Goal: Task Accomplishment & Management: Complete application form

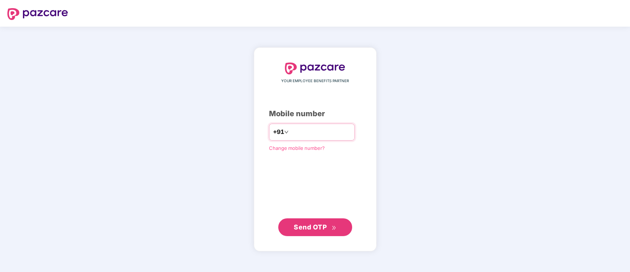
click at [291, 126] on input "number" at bounding box center [320, 132] width 61 height 12
type input "**********"
click at [325, 226] on span "Send OTP" at bounding box center [310, 226] width 33 height 8
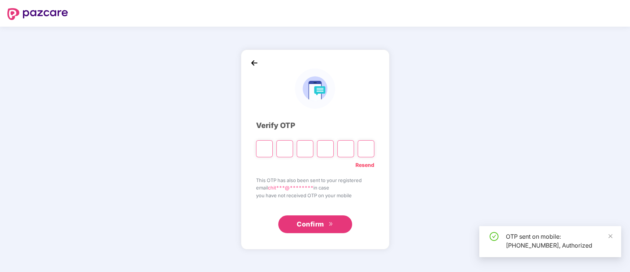
click at [265, 152] on input "Please enter verification code. Digit 1" at bounding box center [264, 148] width 17 height 17
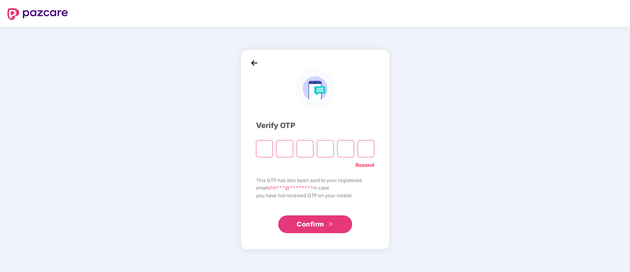
click at [265, 152] on input "Please enter verification code. Digit 1" at bounding box center [264, 148] width 17 height 17
click at [259, 146] on input "Please enter verification code. Digit 1" at bounding box center [264, 148] width 17 height 17
click at [263, 149] on input "Please enter verification code. Digit 1" at bounding box center [264, 148] width 17 height 17
click at [261, 147] on input "Please enter verification code. Digit 1" at bounding box center [264, 148] width 17 height 17
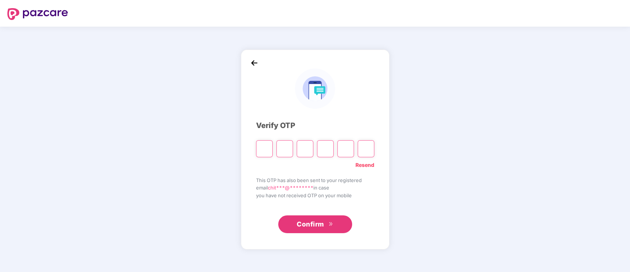
click at [261, 147] on input "Please enter verification code. Digit 1" at bounding box center [264, 148] width 17 height 17
type input "*"
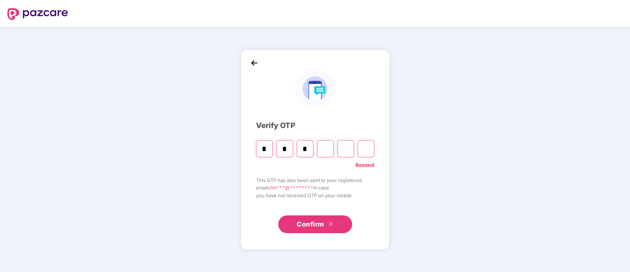
type input "*"
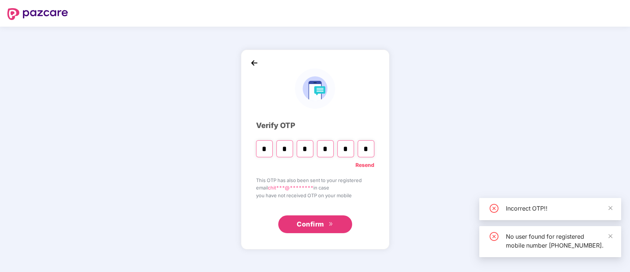
type input "*"
click at [364, 165] on link "Resend" at bounding box center [364, 165] width 19 height 8
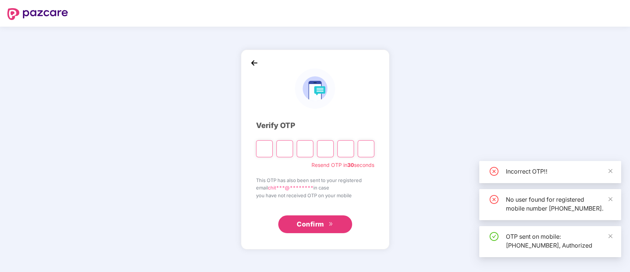
click at [267, 150] on input "Please enter verification code. Digit 1" at bounding box center [264, 148] width 17 height 17
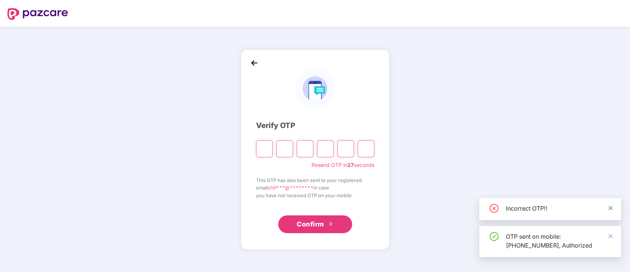
click at [610, 206] on icon "close" at bounding box center [610, 207] width 5 height 5
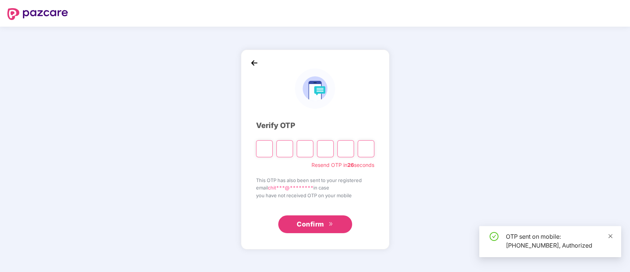
click at [611, 233] on icon "close" at bounding box center [610, 235] width 5 height 5
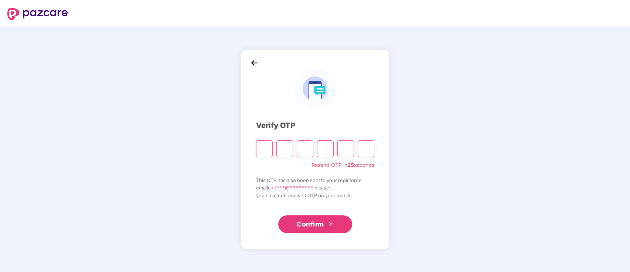
click at [266, 149] on input "Please enter verification code. Digit 1" at bounding box center [264, 148] width 17 height 17
type input "*"
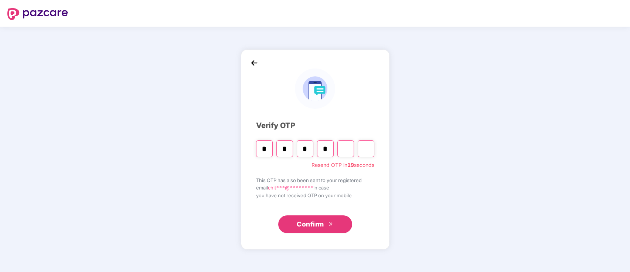
type input "*"
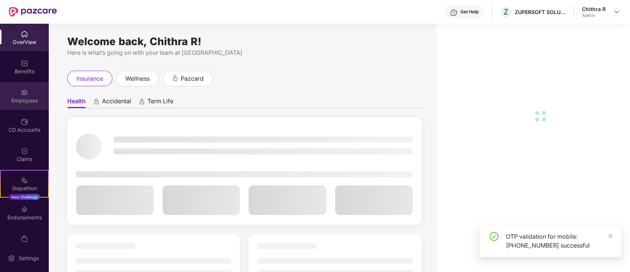
click at [15, 87] on div "Employees" at bounding box center [24, 96] width 49 height 28
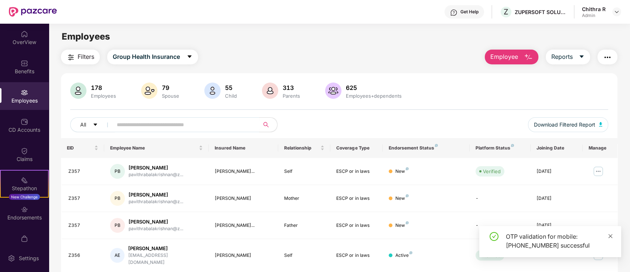
click at [611, 235] on icon "close" at bounding box center [610, 235] width 5 height 5
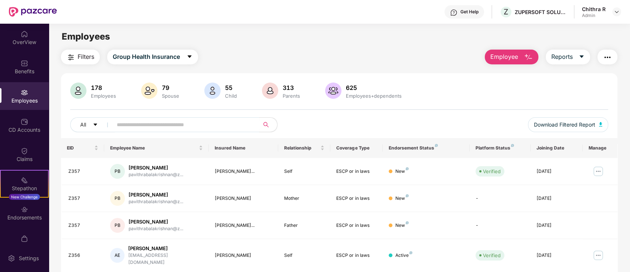
click at [509, 55] on span "Employee" at bounding box center [504, 56] width 28 height 9
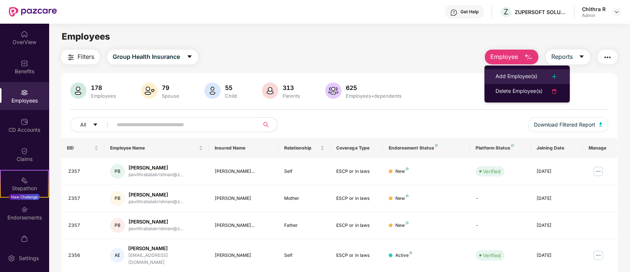
click at [512, 71] on li "Add Employee(s)" at bounding box center [526, 76] width 85 height 15
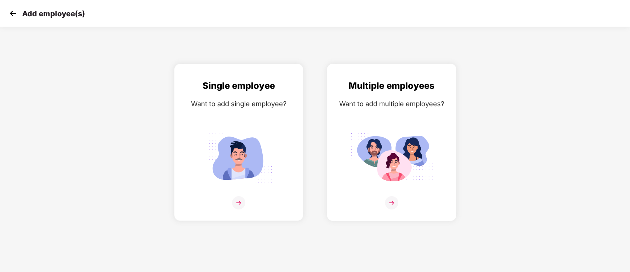
click at [392, 198] on img at bounding box center [391, 202] width 13 height 13
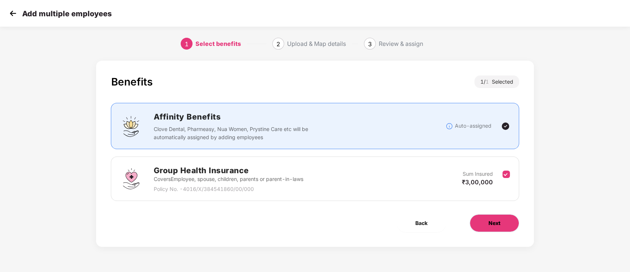
click at [498, 222] on span "Next" at bounding box center [494, 223] width 12 height 8
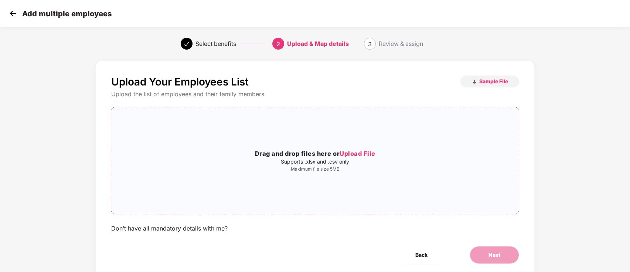
click at [362, 149] on h3 "Drag and drop files here or Upload File" at bounding box center [314, 154] width 407 height 10
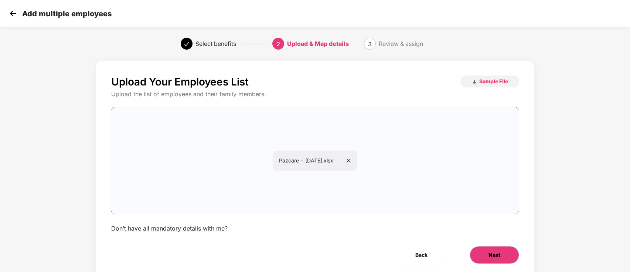
click at [486, 247] on button "Next" at bounding box center [495, 255] width 50 height 18
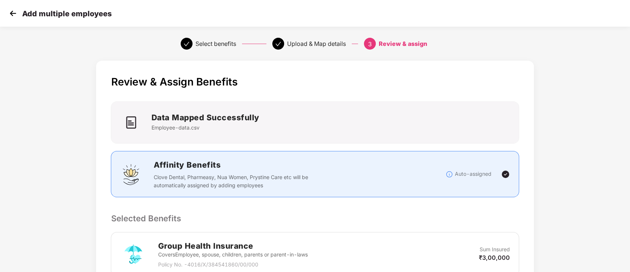
scroll to position [140, 0]
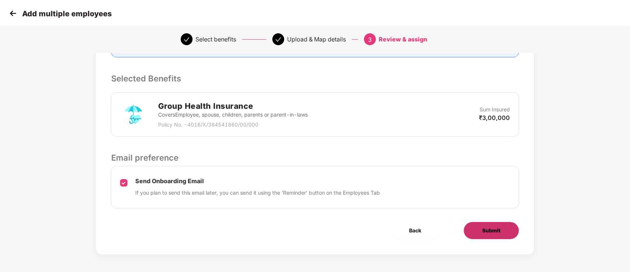
drag, startPoint x: 496, startPoint y: 239, endPoint x: 498, endPoint y: 229, distance: 10.1
click at [496, 239] on div "Review & Assign Benefits Data Mapped Successfully Employee-data.csv Affinity Be…" at bounding box center [314, 87] width 437 height 333
click at [499, 226] on span "Submit" at bounding box center [491, 230] width 18 height 8
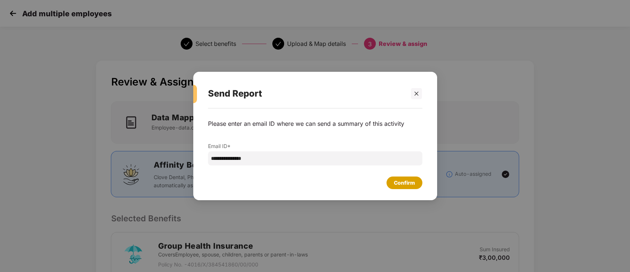
click at [418, 177] on div "Confirm" at bounding box center [404, 182] width 36 height 13
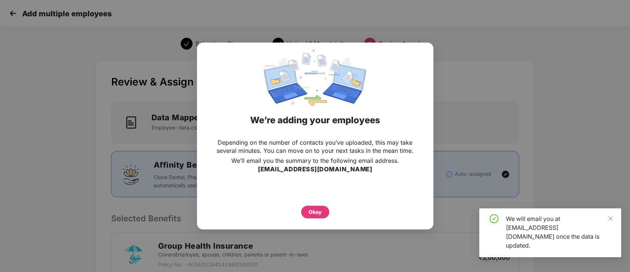
click at [312, 202] on div "Okay" at bounding box center [315, 210] width 207 height 16
click at [314, 209] on div "Okay" at bounding box center [314, 212] width 13 height 8
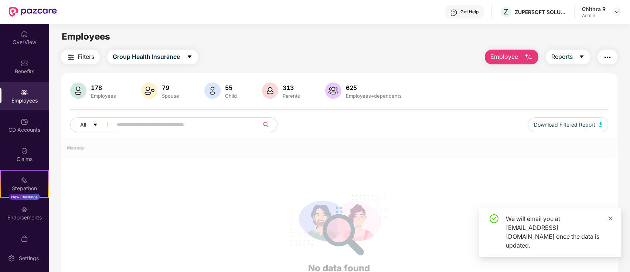
click at [611, 221] on icon "close" at bounding box center [610, 217] width 5 height 5
